Goal: Find specific page/section: Find specific page/section

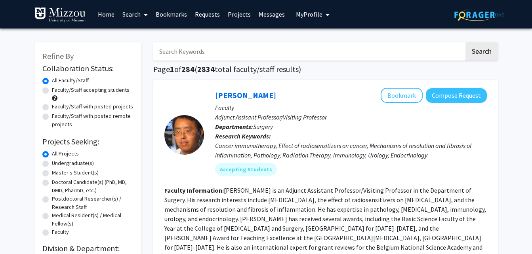
click at [225, 52] on input "Search Keywords" at bounding box center [308, 51] width 311 height 18
type input "[PERSON_NAME]"
click at [472, 50] on button "Search" at bounding box center [481, 51] width 32 height 18
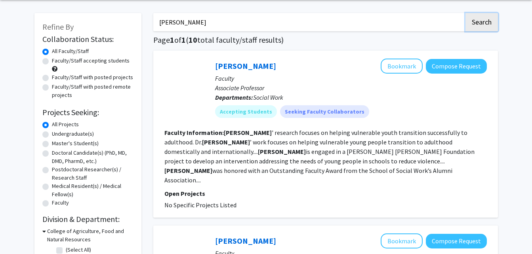
scroll to position [30, 0]
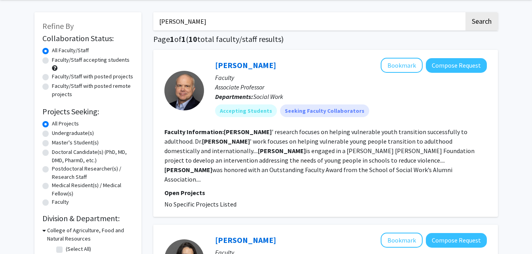
click at [285, 172] on fg-read-more "[PERSON_NAME] ' research focuses on helping vulnerable youth transition success…" at bounding box center [319, 155] width 310 height 55
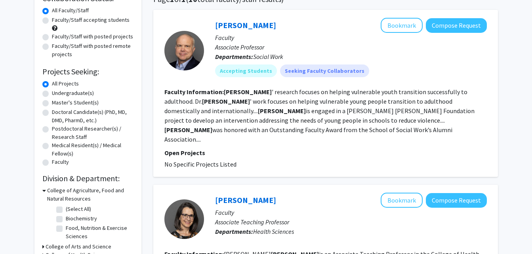
scroll to position [70, 0]
click at [208, 161] on span "No Specific Projects Listed" at bounding box center [200, 165] width 72 height 8
click at [230, 24] on link "[PERSON_NAME]" at bounding box center [245, 26] width 61 height 10
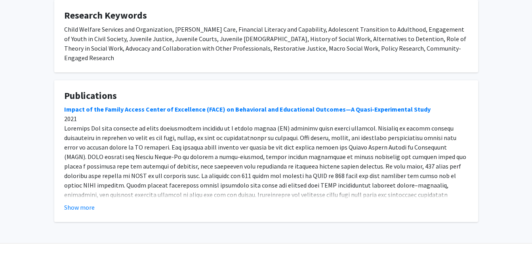
scroll to position [311, 0]
